Goal: Ask a question

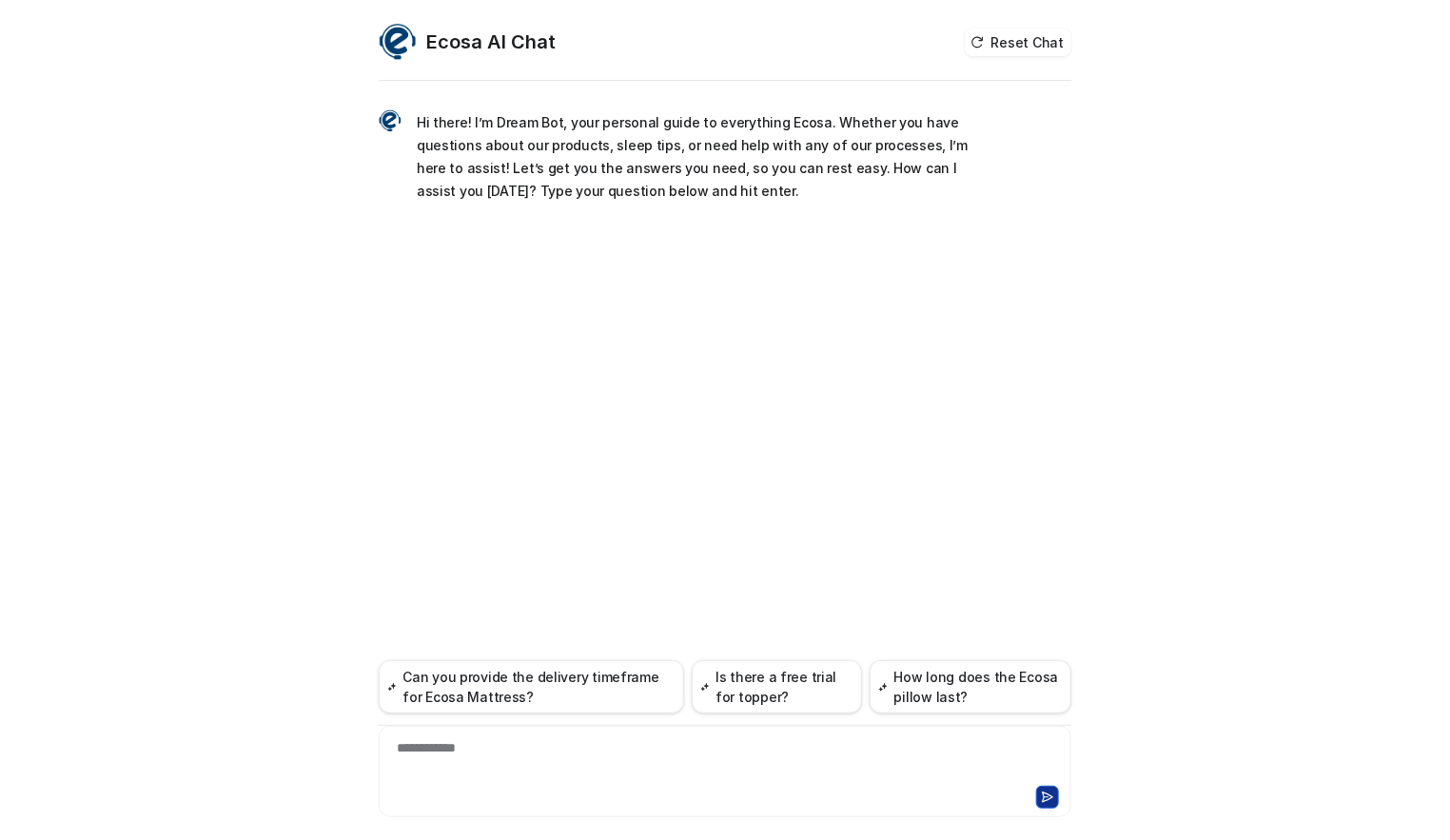
click at [307, 266] on div "**********" at bounding box center [725, 420] width 1450 height 840
click at [558, 745] on div at bounding box center [725, 760] width 683 height 44
paste div
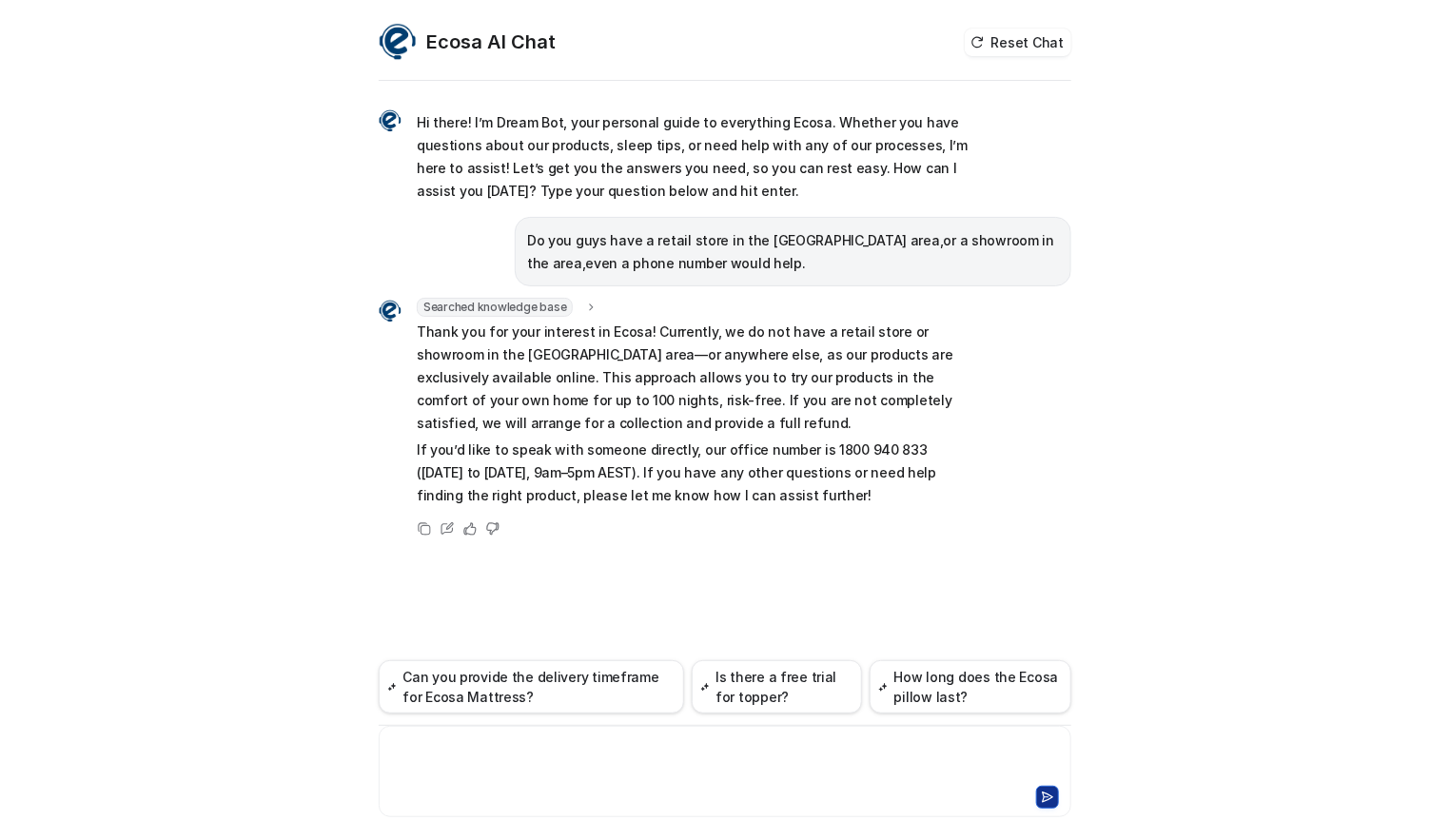
click at [461, 759] on div at bounding box center [725, 760] width 683 height 44
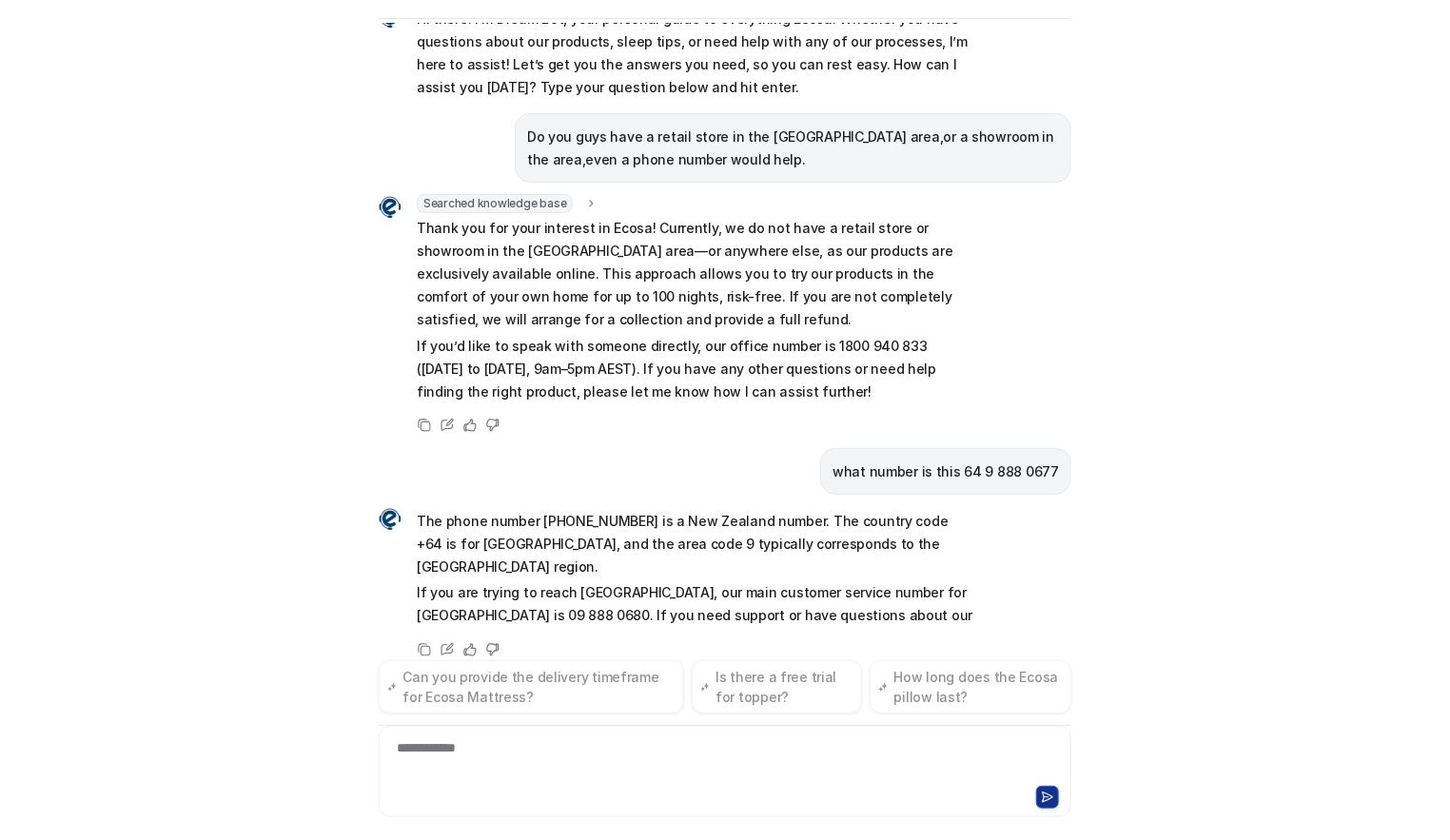
scroll to position [90, 0]
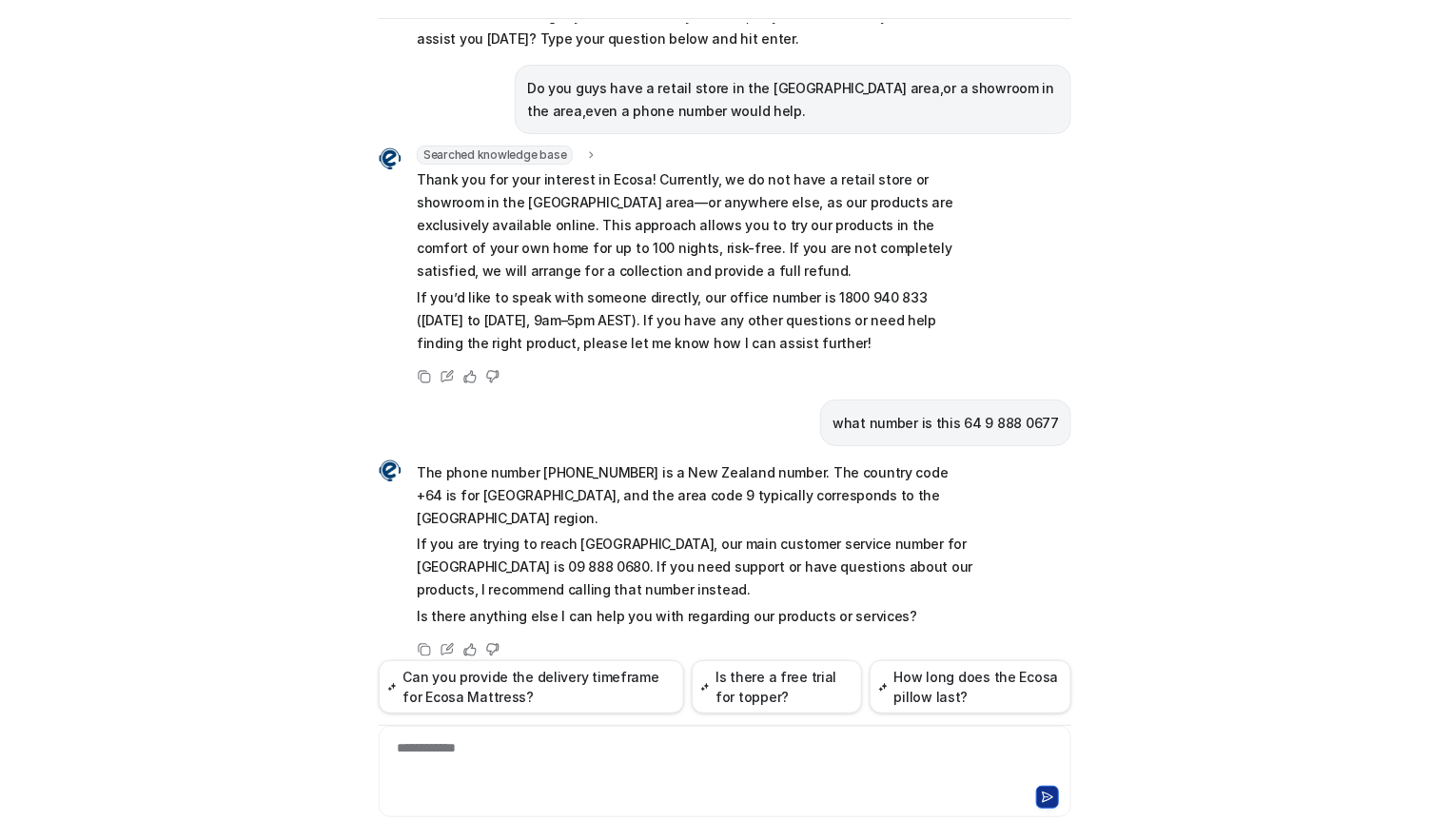
click at [277, 616] on div "Ecosa AI Chat Reset Chat Hi there! I’m Dream Bot, your personal guide to everyt…" at bounding box center [725, 420] width 1450 height 840
